Goal: Task Accomplishment & Management: Use online tool/utility

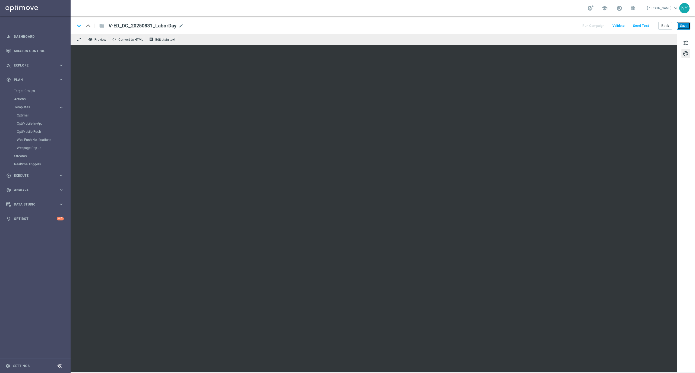
click at [684, 25] on button "Save" at bounding box center [683, 26] width 13 height 8
click at [681, 25] on button "Save" at bounding box center [683, 26] width 13 height 8
click at [684, 24] on button "Save" at bounding box center [683, 26] width 13 height 8
click at [685, 29] on button "Save" at bounding box center [683, 26] width 13 height 8
click at [686, 24] on button "Save" at bounding box center [683, 26] width 13 height 8
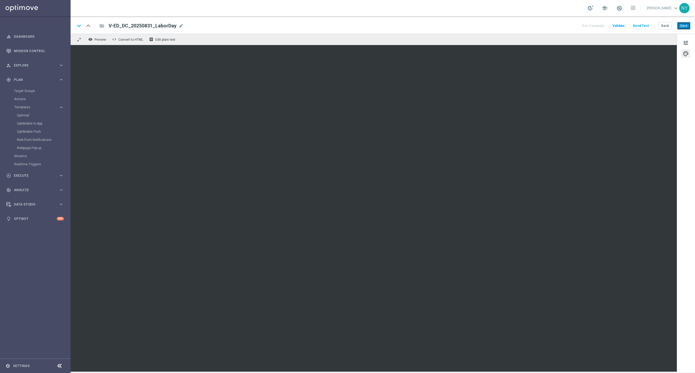
click at [685, 26] on button "Save" at bounding box center [683, 26] width 13 height 8
click at [639, 23] on button "Send Test" at bounding box center [641, 25] width 18 height 7
click at [644, 26] on button "Send Test" at bounding box center [641, 25] width 18 height 7
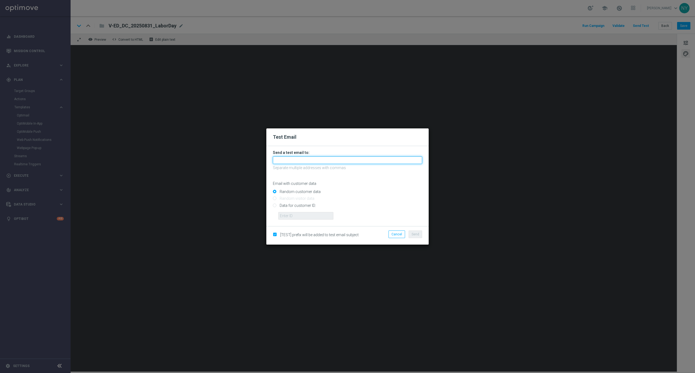
click at [283, 159] on input "text" at bounding box center [347, 160] width 149 height 8
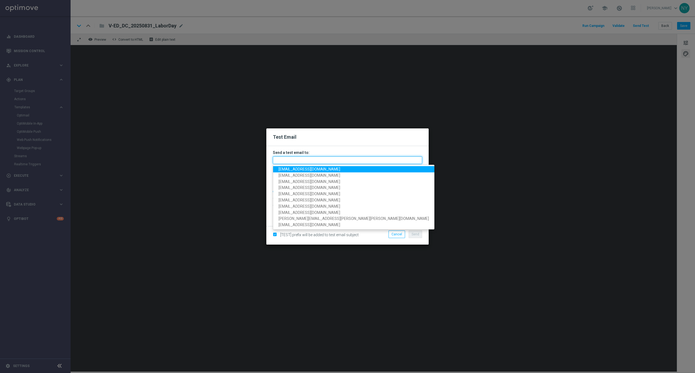
click at [288, 163] on input "text" at bounding box center [347, 160] width 149 height 8
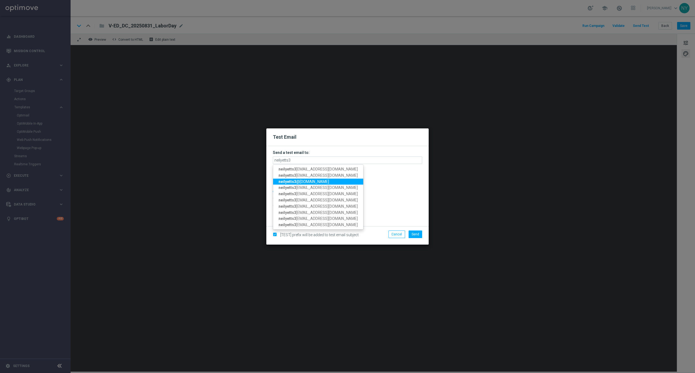
click at [303, 179] on span "neilyetts3 @[DOMAIN_NAME]" at bounding box center [304, 181] width 50 height 4
type input "[EMAIL_ADDRESS][DOMAIN_NAME]"
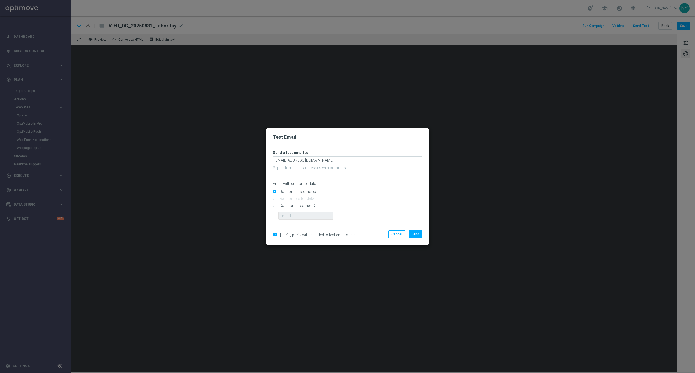
click at [274, 206] on input "Data for customer ID:" at bounding box center [347, 208] width 149 height 8
radio input "true"
click at [284, 215] on input "text" at bounding box center [305, 216] width 55 height 8
paste input "10000020539"
type input "10000020539"
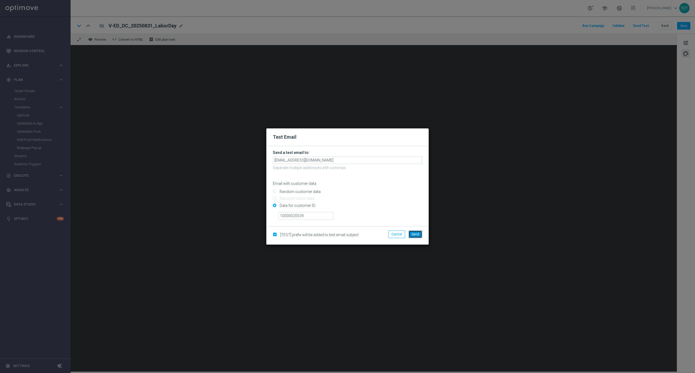
click at [413, 235] on span "Send" at bounding box center [416, 234] width 8 height 4
drag, startPoint x: 416, startPoint y: 235, endPoint x: 436, endPoint y: 225, distance: 22.2
click at [416, 235] on span "Send" at bounding box center [416, 234] width 8 height 4
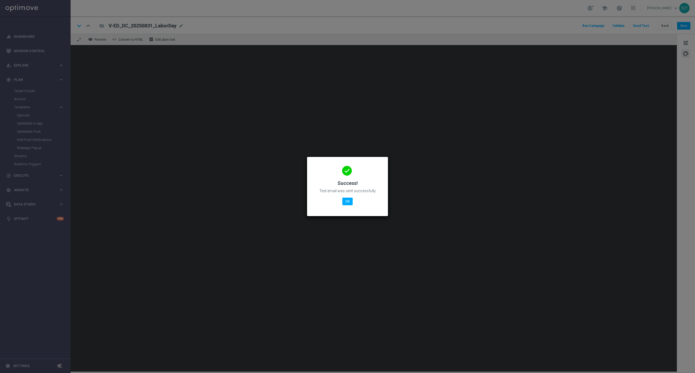
click at [180, 26] on modal-container "done Success! Test email was sent successfully OK" at bounding box center [347, 186] width 695 height 373
click at [174, 26] on modal-container "done Success! Test email was sent successfully OK" at bounding box center [347, 186] width 695 height 373
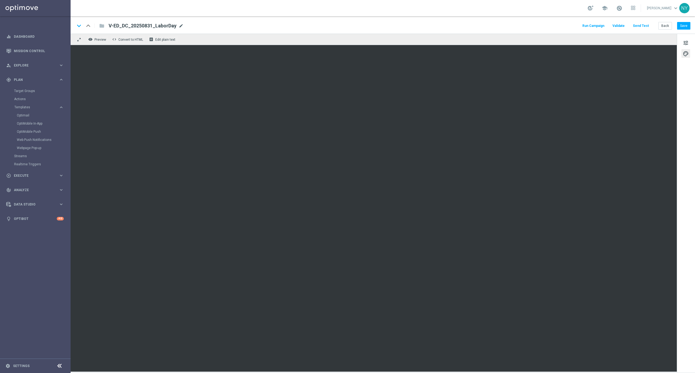
click at [181, 25] on span "mode_edit" at bounding box center [181, 25] width 5 height 5
drag, startPoint x: 181, startPoint y: 26, endPoint x: 76, endPoint y: 24, distance: 104.8
click at [76, 24] on div "keyboard_arrow_down keyboard_arrow_up folder V-ED_DC_20250831_LaborDay" at bounding box center [159, 25] width 168 height 7
click at [683, 43] on span "tune" at bounding box center [686, 42] width 6 height 7
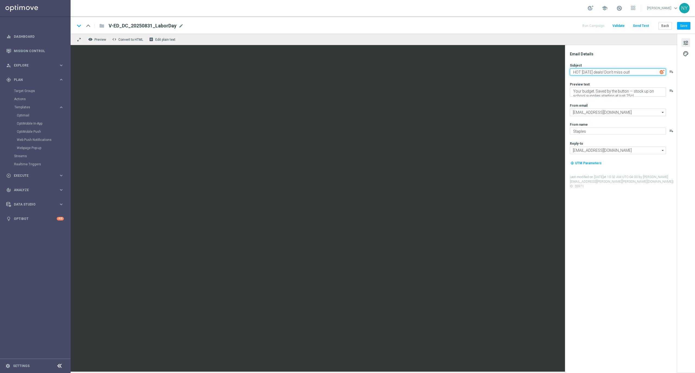
type textarea "HOT [DATE] deals! Don't miss out!"
click at [577, 91] on textarea "It''s time to save BIG on school supplies + more." at bounding box center [618, 90] width 96 height 7
type textarea "It's time to save BIG on school supplies + more."
click at [681, 24] on button "Save" at bounding box center [683, 26] width 13 height 8
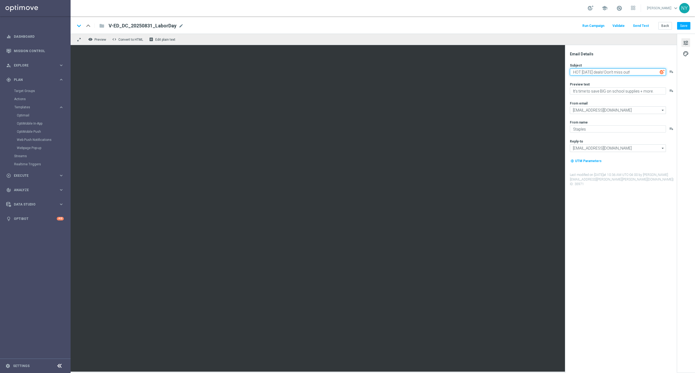
click at [573, 73] on textarea "HOT [DATE] deals! Don't miss out!" at bounding box center [618, 71] width 96 height 7
paste textarea "🔥"
click at [644, 73] on textarea "🔥HOT [DATE] deals! Don't miss out!" at bounding box center [618, 71] width 96 height 7
paste textarea "🔥"
type textarea "🔥HOT [DATE] deals! Don't miss out!🔥"
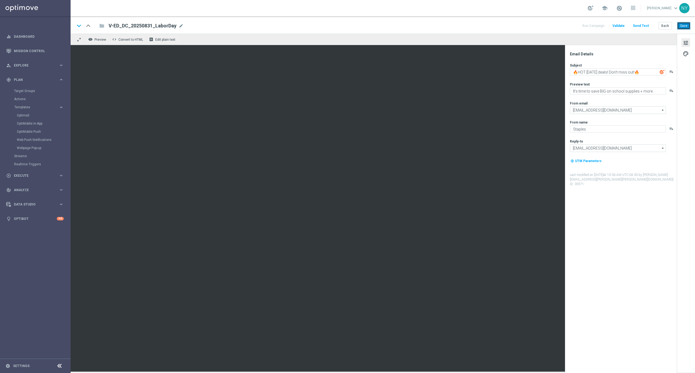
click at [686, 24] on button "Save" at bounding box center [683, 26] width 13 height 8
click at [578, 71] on textarea "🔥HOT [DATE] deals! Don't miss out!🔥" at bounding box center [618, 71] width 96 height 7
drag, startPoint x: 577, startPoint y: 71, endPoint x: 568, endPoint y: 71, distance: 9.2
click at [568, 71] on div "Email Details Subject 🔥HOT [DATE] deals! Don't miss out!🔥 playlist_add Preview …" at bounding box center [621, 209] width 112 height 328
drag, startPoint x: 646, startPoint y: 72, endPoint x: 641, endPoint y: 72, distance: 5.2
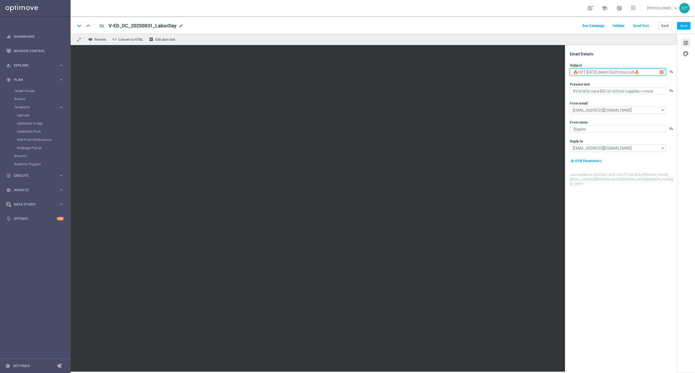
click at [641, 72] on textarea "🔥HOT [DATE] deals! Don't miss out!🔥" at bounding box center [618, 71] width 96 height 7
click at [678, 23] on button "Save" at bounding box center [683, 26] width 13 height 8
drag, startPoint x: 687, startPoint y: 27, endPoint x: 658, endPoint y: 20, distance: 29.7
click at [687, 27] on button "Save" at bounding box center [683, 26] width 13 height 8
click at [640, 25] on button "Send Test" at bounding box center [641, 25] width 18 height 7
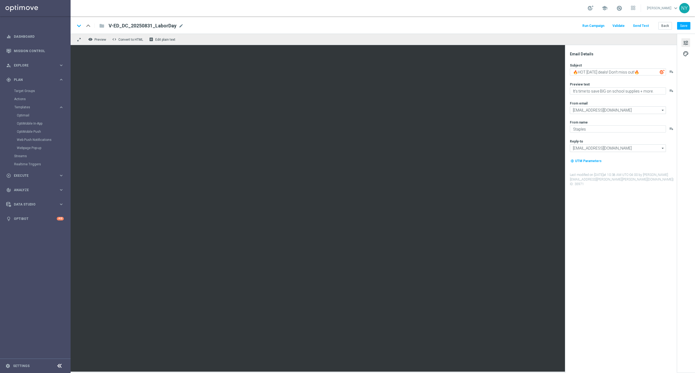
click at [642, 25] on button "Send Test" at bounding box center [641, 25] width 18 height 7
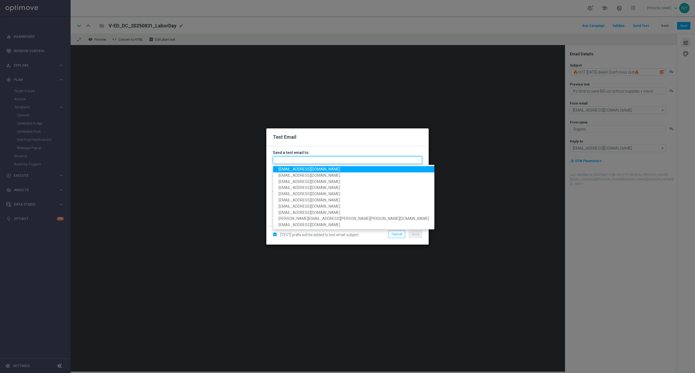
click at [280, 160] on input "text" at bounding box center [347, 160] width 149 height 8
paste input "[EMAIL_ADDRESS][DOMAIN_NAME]"
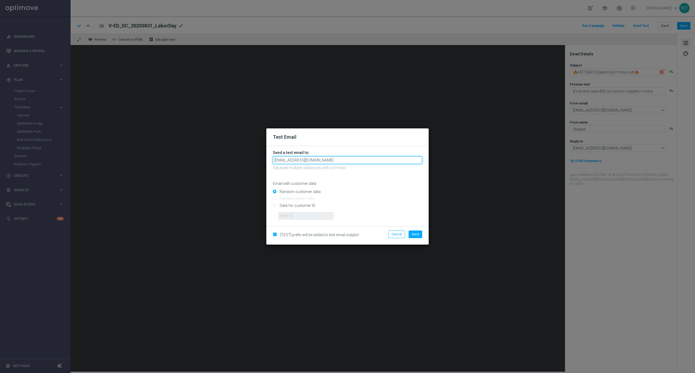
type input "[EMAIL_ADDRESS][DOMAIN_NAME]"
drag, startPoint x: 372, startPoint y: 190, endPoint x: 290, endPoint y: 205, distance: 82.8
click at [371, 191] on input "Random customer data" at bounding box center [347, 194] width 149 height 8
click at [275, 205] on input "Data for customer ID:" at bounding box center [347, 208] width 149 height 8
radio input "true"
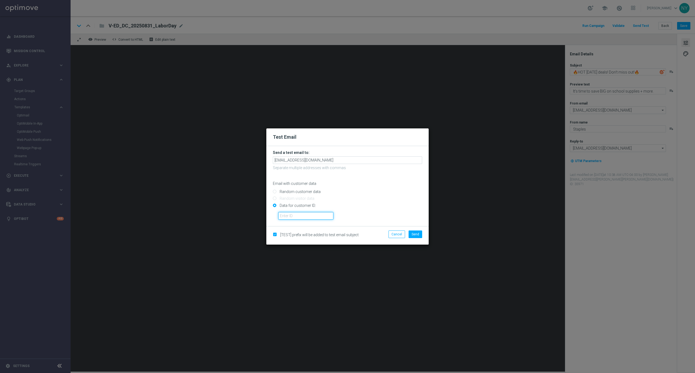
drag, startPoint x: 283, startPoint y: 217, endPoint x: 326, endPoint y: 220, distance: 43.5
click at [283, 217] on input "text" at bounding box center [305, 216] width 55 height 8
paste input "10000020539"
type input "10000020539"
click at [416, 235] on span "Send" at bounding box center [416, 234] width 8 height 4
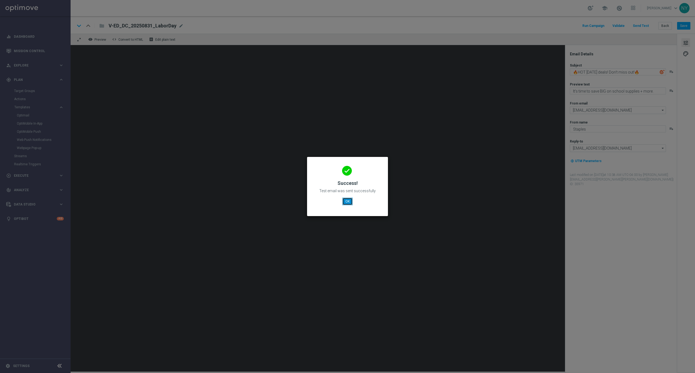
click at [346, 199] on button "OK" at bounding box center [347, 202] width 10 height 8
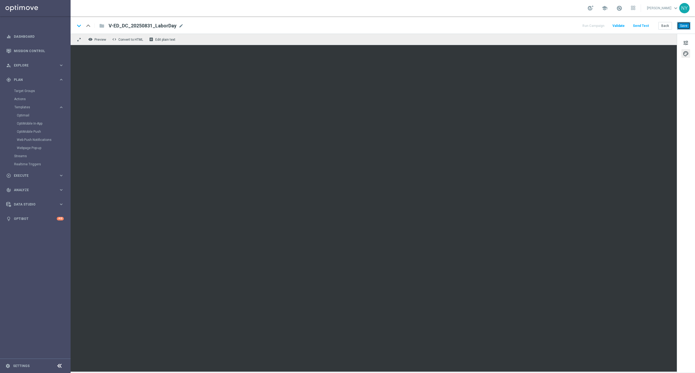
click at [684, 27] on button "Save" at bounding box center [683, 26] width 13 height 8
click at [643, 26] on button "Send Test" at bounding box center [641, 25] width 18 height 7
click at [642, 23] on button "Send Test" at bounding box center [641, 25] width 18 height 7
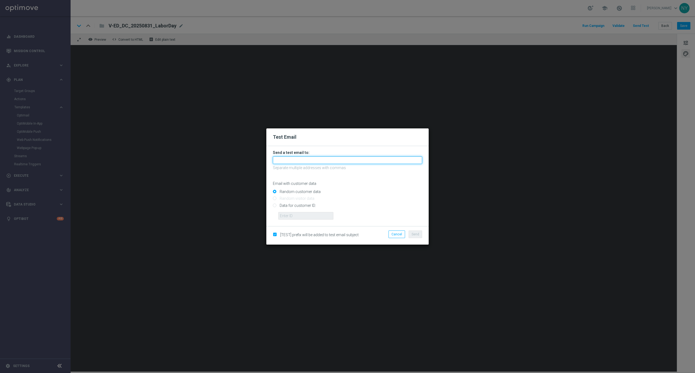
click at [286, 162] on input "text" at bounding box center [347, 160] width 149 height 8
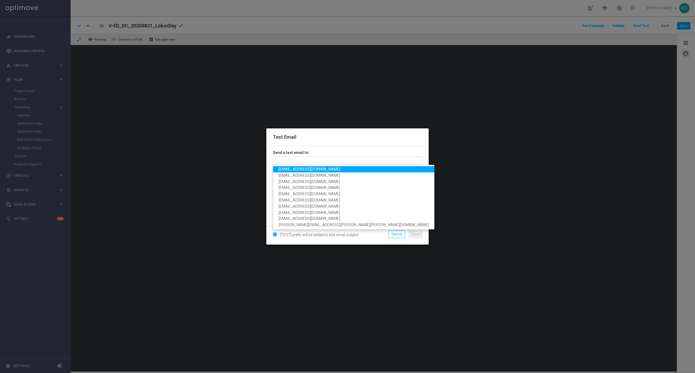
click at [292, 169] on span "[EMAIL_ADDRESS][DOMAIN_NAME]" at bounding box center [310, 169] width 62 height 4
type input "[EMAIL_ADDRESS][DOMAIN_NAME]"
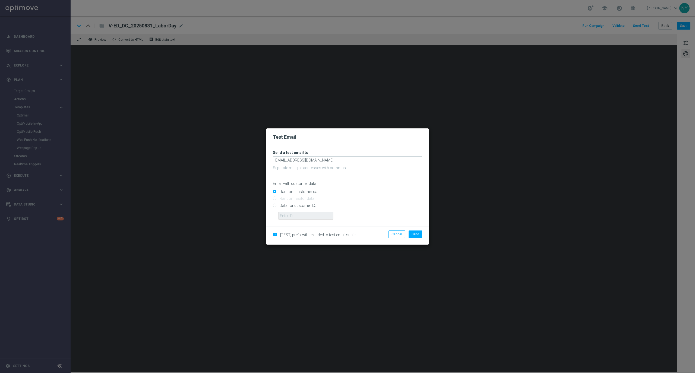
click at [275, 207] on input "Data for customer ID:" at bounding box center [347, 208] width 149 height 8
radio input "true"
click at [287, 222] on form "Send a test email to: [EMAIL_ADDRESS][DOMAIN_NAME] Separate multiple addresses …" at bounding box center [347, 186] width 162 height 80
click at [289, 215] on input "text" at bounding box center [305, 216] width 55 height 8
paste input "10000020539"
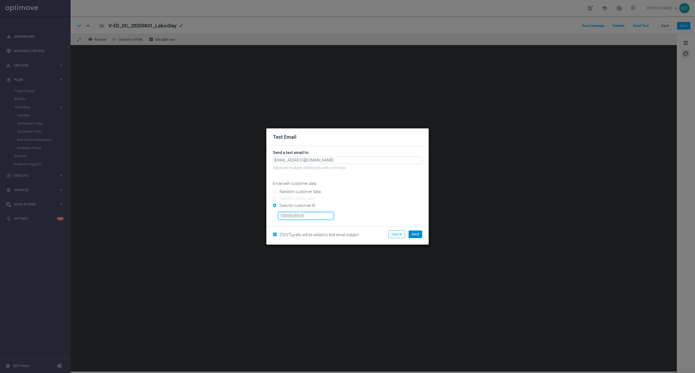
type input "10000020539"
click at [412, 232] on span "Send" at bounding box center [416, 234] width 8 height 4
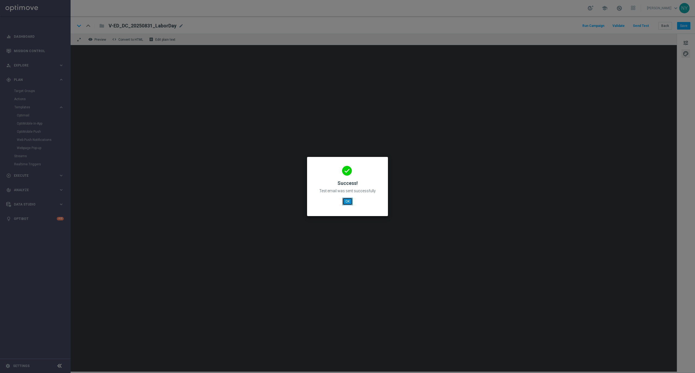
click at [347, 201] on button "OK" at bounding box center [347, 202] width 10 height 8
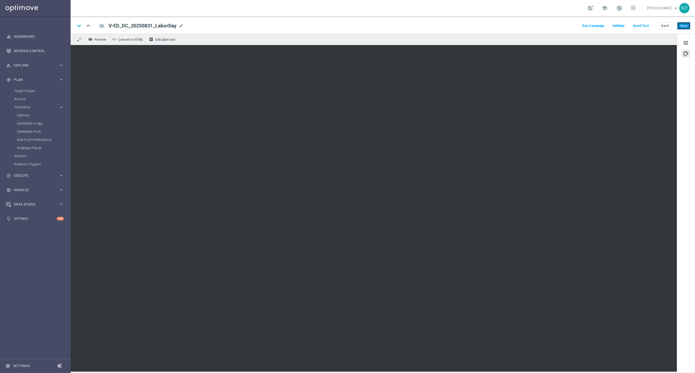
click at [680, 27] on button "Save" at bounding box center [683, 26] width 13 height 8
click at [679, 25] on button "Save" at bounding box center [683, 26] width 13 height 8
click at [643, 25] on button "Send Test" at bounding box center [641, 25] width 18 height 7
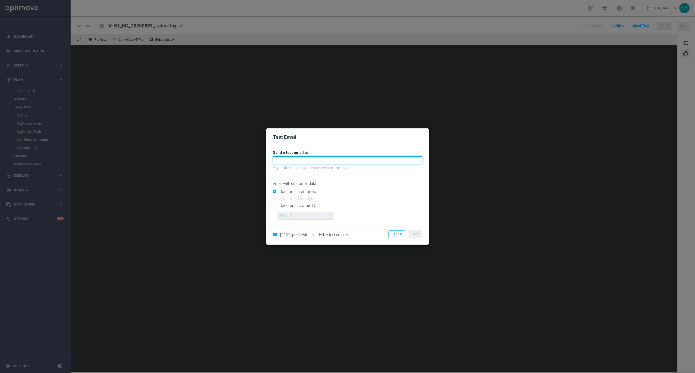
click at [303, 162] on input "text" at bounding box center [347, 160] width 149 height 8
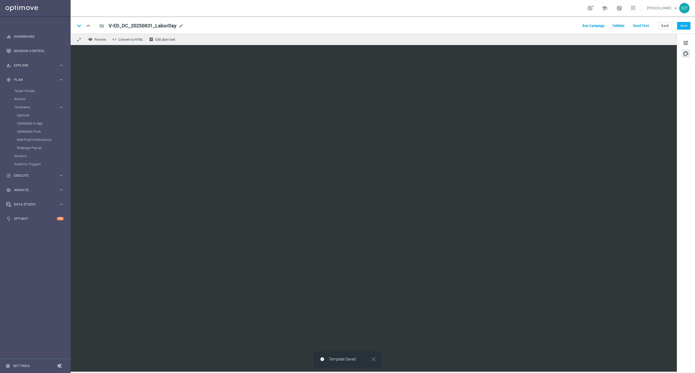
click at [645, 26] on button "Send Test" at bounding box center [641, 25] width 18 height 7
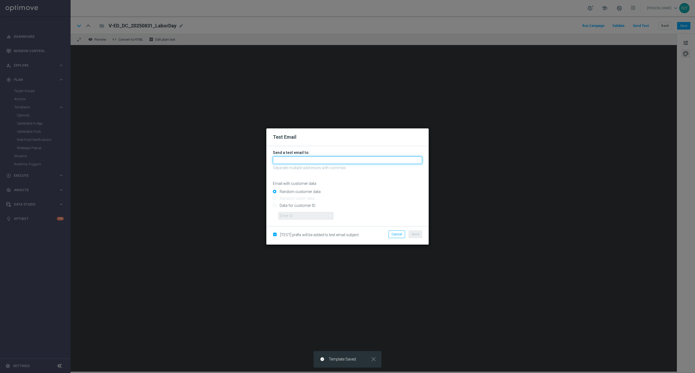
click at [284, 159] on input "text" at bounding box center [347, 160] width 149 height 8
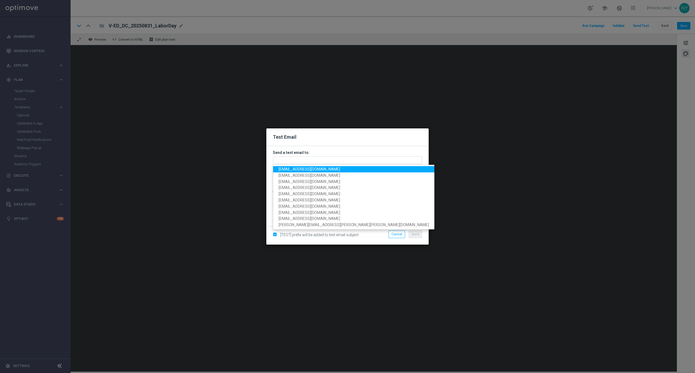
click at [285, 170] on span "[EMAIL_ADDRESS][DOMAIN_NAME]" at bounding box center [310, 169] width 62 height 4
type input "[EMAIL_ADDRESS][DOMAIN_NAME]"
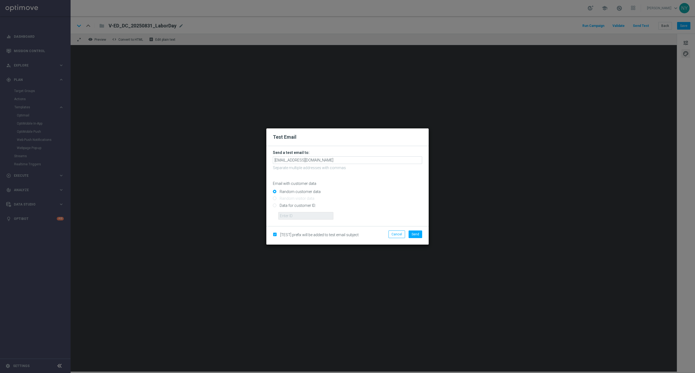
click at [275, 205] on input "Data for customer ID:" at bounding box center [347, 208] width 149 height 8
radio input "true"
click at [300, 223] on form "Send a test email to: [EMAIL_ADDRESS][DOMAIN_NAME] Separate multiple addresses …" at bounding box center [347, 186] width 162 height 80
click at [292, 217] on input "text" at bounding box center [305, 216] width 55 height 8
paste input "Only $15.99"
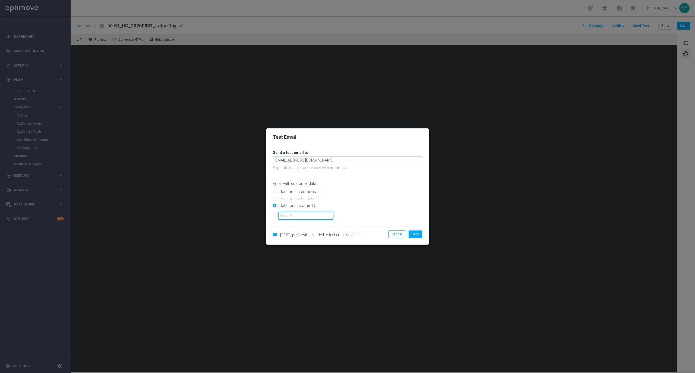
type input "Only $15.99"
drag, startPoint x: 316, startPoint y: 216, endPoint x: 175, endPoint y: 207, distance: 141.2
click at [176, 207] on modal-container "Test Email Send a test email to: [EMAIL_ADDRESS][DOMAIN_NAME] Separate multiple…" at bounding box center [347, 186] width 695 height 373
click at [295, 217] on input "text" at bounding box center [305, 216] width 55 height 8
paste input "10000020539"
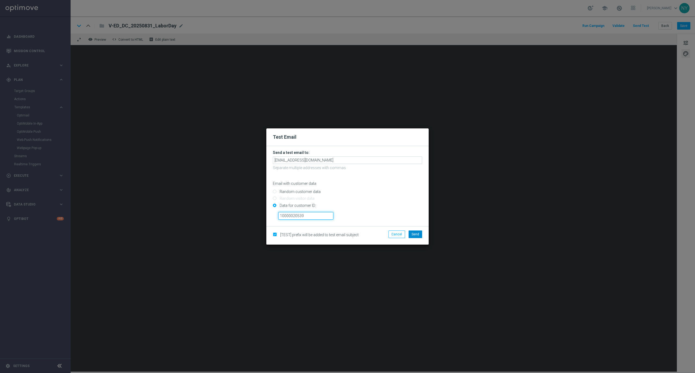
type input "10000020539"
click at [413, 235] on span "Send" at bounding box center [416, 234] width 8 height 4
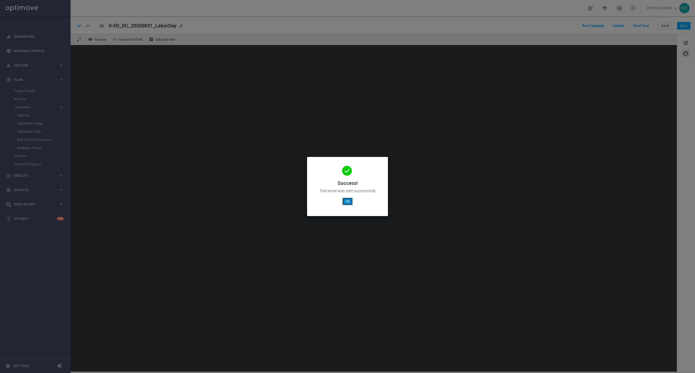
click at [345, 201] on button "OK" at bounding box center [347, 202] width 10 height 8
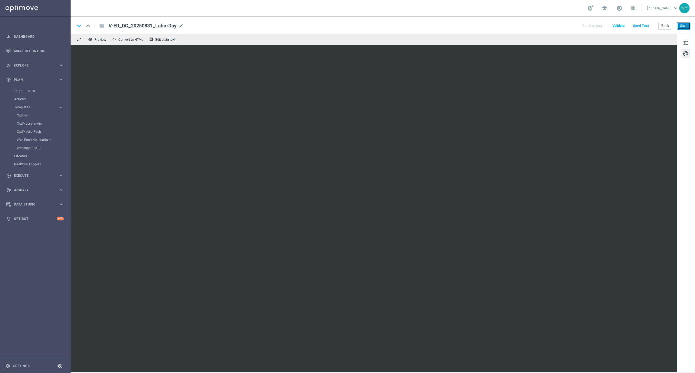
click at [685, 25] on button "Save" at bounding box center [683, 26] width 13 height 8
click at [681, 28] on button "Save" at bounding box center [683, 26] width 13 height 8
click at [682, 26] on button "Save" at bounding box center [683, 26] width 13 height 8
click at [686, 22] on button "Save" at bounding box center [683, 26] width 13 height 8
click at [684, 25] on button "Save" at bounding box center [683, 26] width 13 height 8
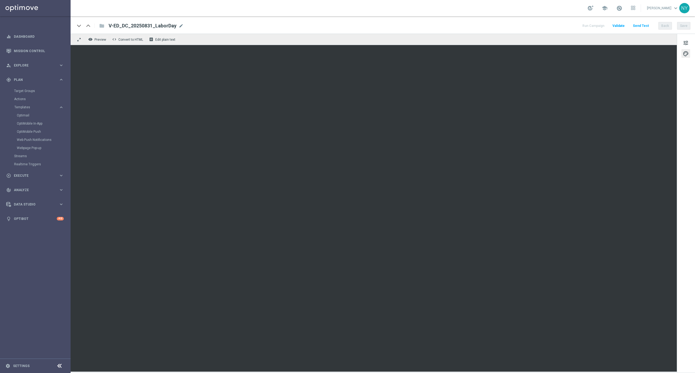
click at [641, 25] on button "Send Test" at bounding box center [641, 25] width 18 height 7
click at [643, 24] on button "Send Test" at bounding box center [641, 25] width 18 height 7
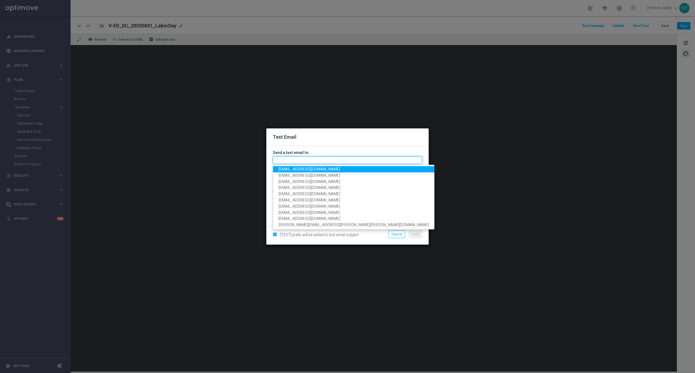
click at [279, 160] on input "text" at bounding box center [347, 160] width 149 height 8
click at [281, 167] on span "[EMAIL_ADDRESS][DOMAIN_NAME]" at bounding box center [310, 169] width 62 height 4
type input "[EMAIL_ADDRESS][DOMAIN_NAME]"
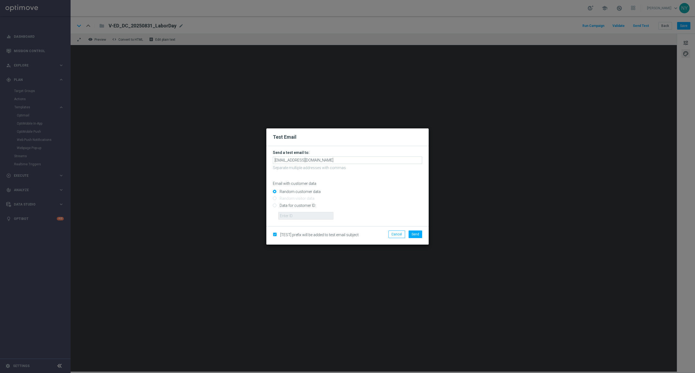
click at [275, 205] on input "Data for customer ID:" at bounding box center [347, 208] width 149 height 8
radio input "true"
click at [287, 217] on input "text" at bounding box center [305, 216] width 55 height 8
click at [302, 213] on input "text" at bounding box center [305, 216] width 55 height 8
paste input "10000020539"
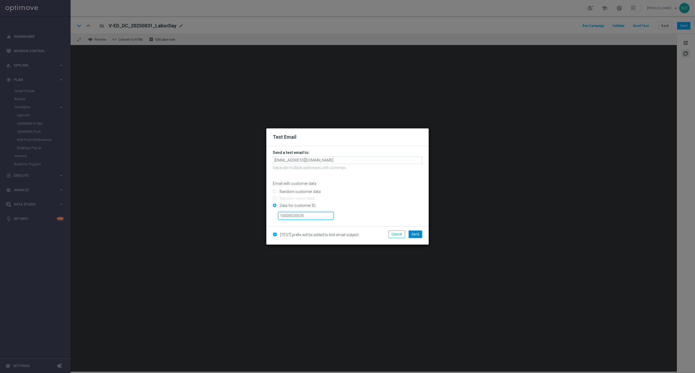
type input "10000020539"
click at [412, 235] on span "Send" at bounding box center [416, 234] width 8 height 4
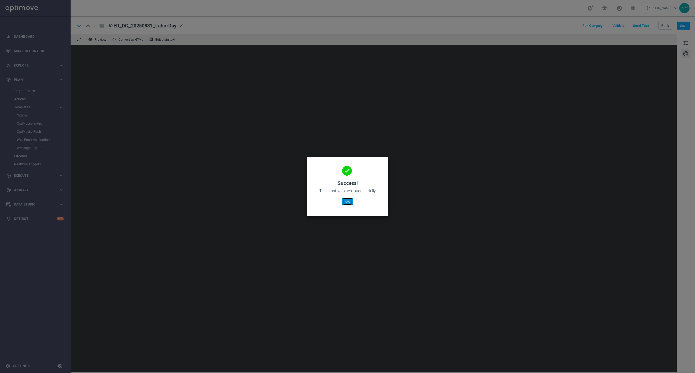
drag, startPoint x: 346, startPoint y: 201, endPoint x: 359, endPoint y: 192, distance: 16.3
click at [346, 201] on button "OK" at bounding box center [347, 202] width 10 height 8
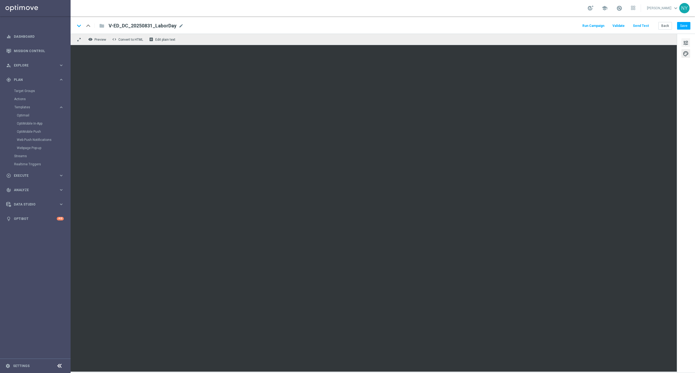
click at [683, 39] on span "tune" at bounding box center [686, 42] width 6 height 7
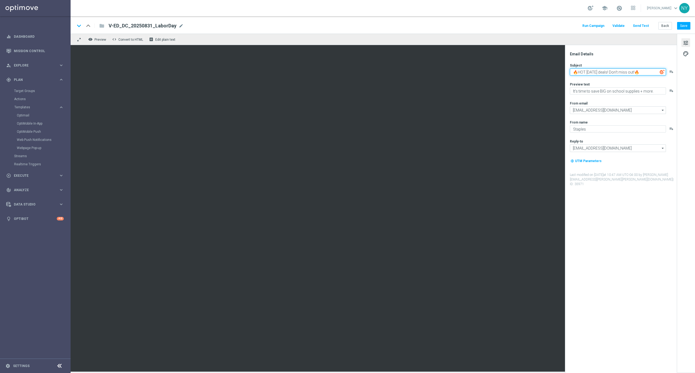
click at [579, 72] on textarea "🔥HOT [DATE] deals! Don't miss out!🔥" at bounding box center [618, 71] width 96 height 7
type textarea "🔥HOT [DATE] deals! Don't miss out!🔥"
click at [685, 25] on button "Save" at bounding box center [683, 26] width 13 height 8
